Goal: Transaction & Acquisition: Purchase product/service

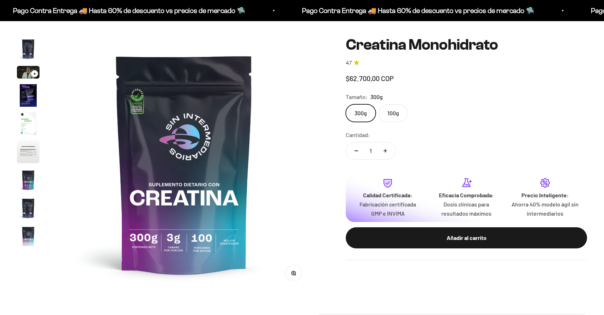
scroll to position [29, 0]
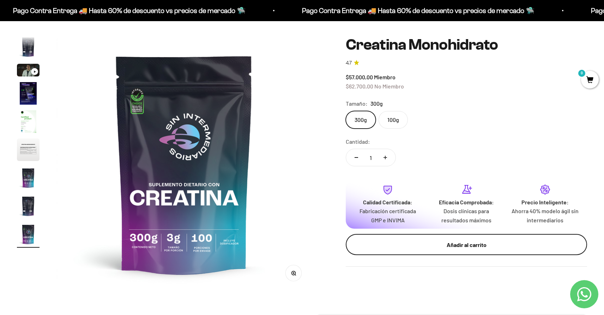
click at [441, 250] on button "Añadir al carrito" at bounding box center [466, 244] width 241 height 21
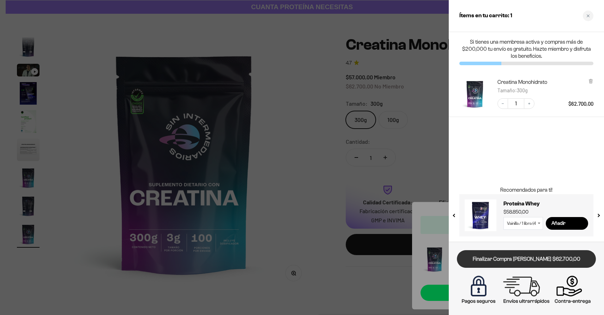
click at [513, 261] on link "Finalizar Compra [PERSON_NAME] $62.700,00" at bounding box center [526, 259] width 139 height 18
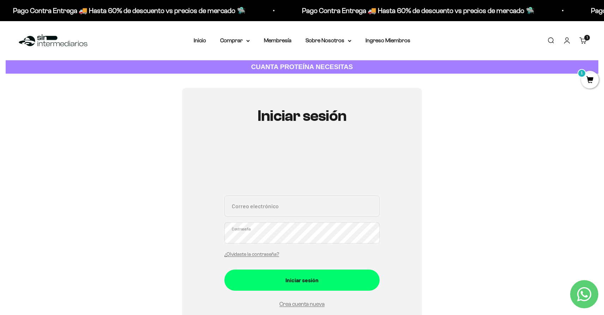
click at [345, 66] on strong "CUANTA PROTEÍNA NECESITAS" at bounding box center [302, 66] width 102 height 7
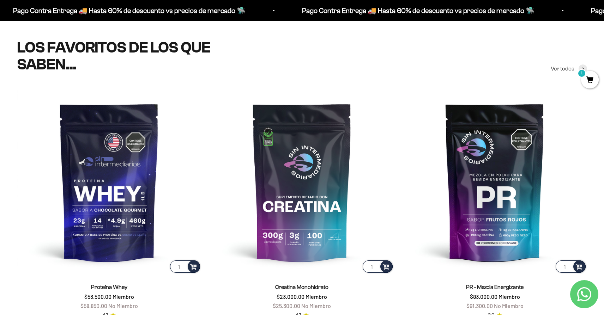
scroll to position [265, 0]
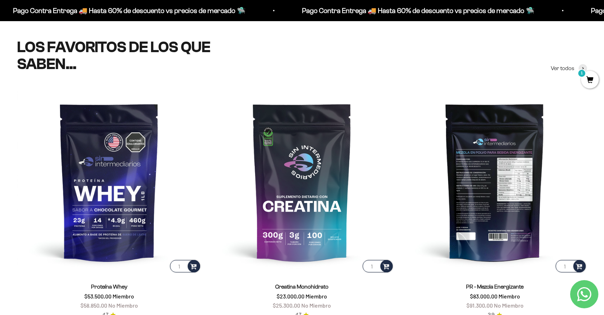
click at [488, 198] on img at bounding box center [494, 182] width 184 height 184
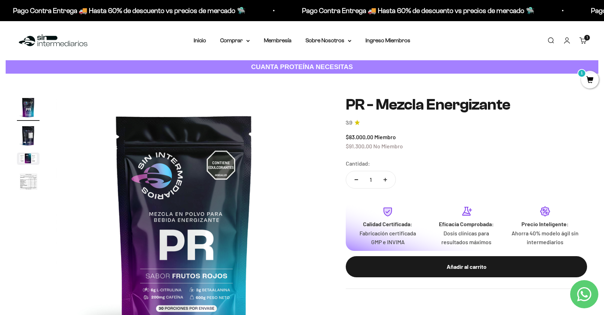
click at [36, 163] on img "Ir al artículo 3" at bounding box center [28, 159] width 23 height 12
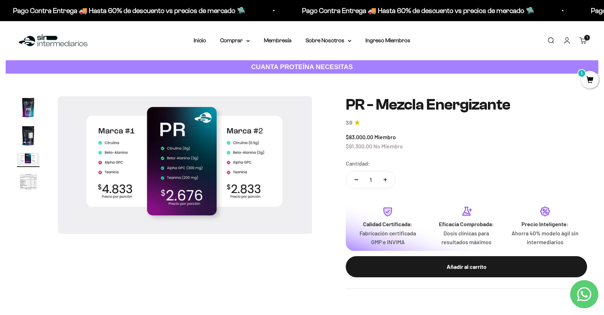
scroll to position [0, 527]
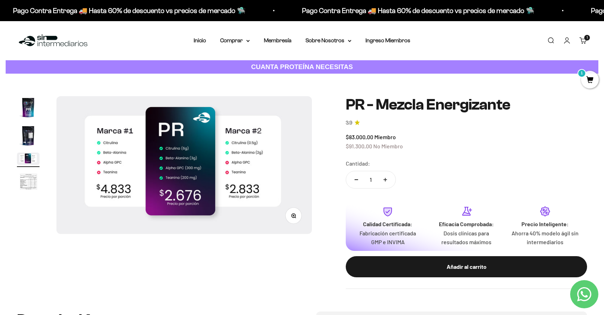
click at [27, 178] on img "Ir al artículo 4" at bounding box center [28, 182] width 23 height 23
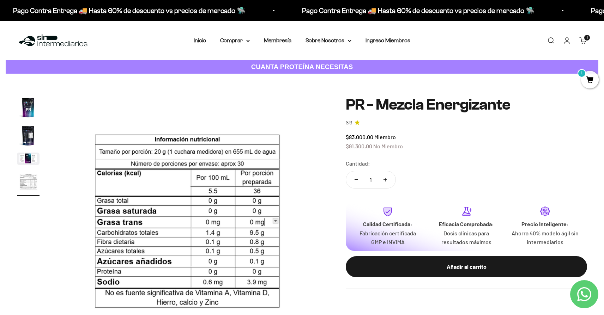
click at [27, 157] on img "Ir al artículo 3" at bounding box center [28, 159] width 23 height 12
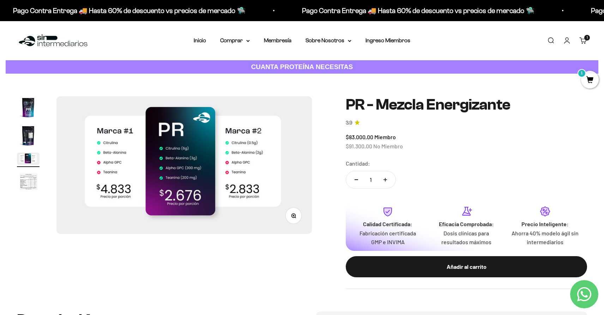
click at [32, 183] on img "Ir al artículo 4" at bounding box center [28, 182] width 23 height 23
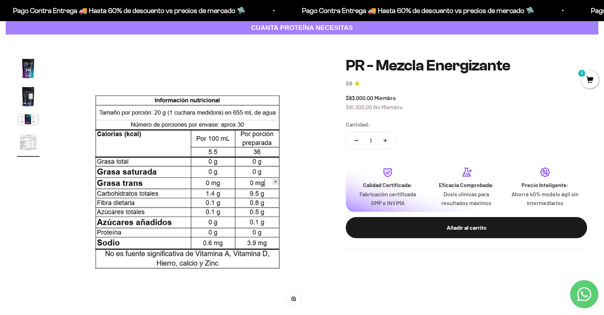
scroll to position [0, 0]
